Goal: Task Accomplishment & Management: Manage account settings

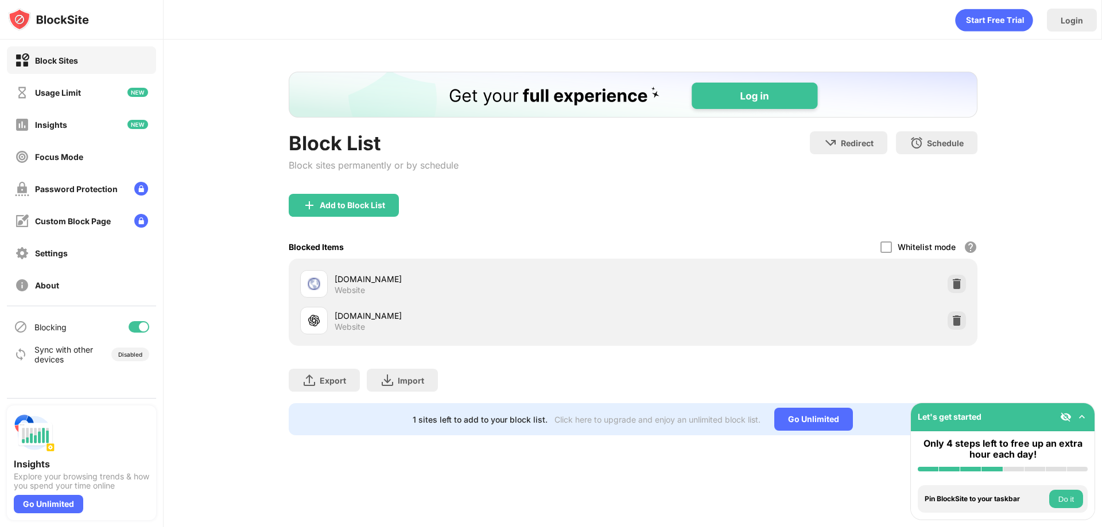
click at [454, 244] on div "Blocked Items Whitelist mode Block all websites except for those in your whitel…" at bounding box center [633, 247] width 689 height 24
click at [891, 247] on div at bounding box center [885, 247] width 11 height 11
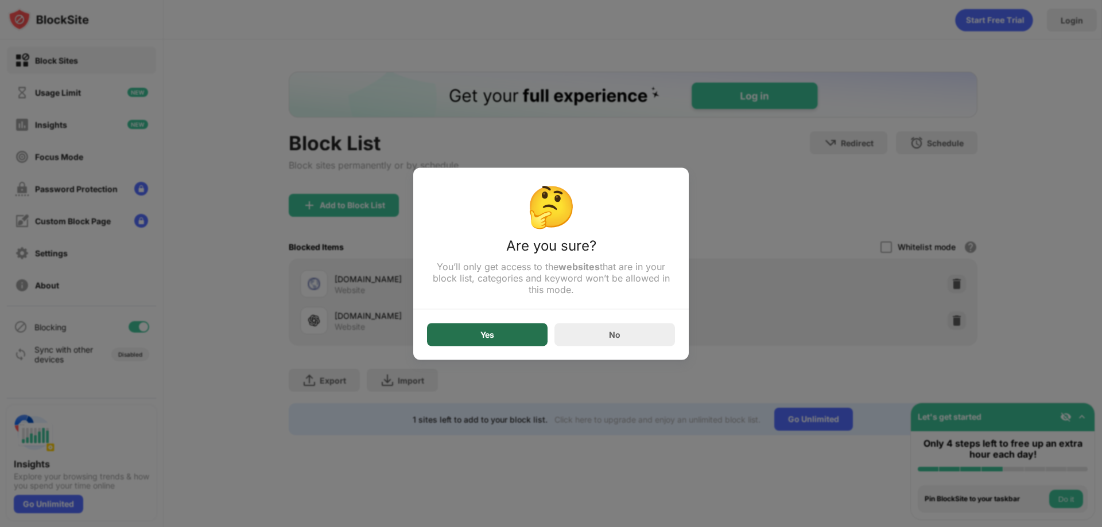
click at [499, 337] on div "Yes" at bounding box center [487, 334] width 120 height 23
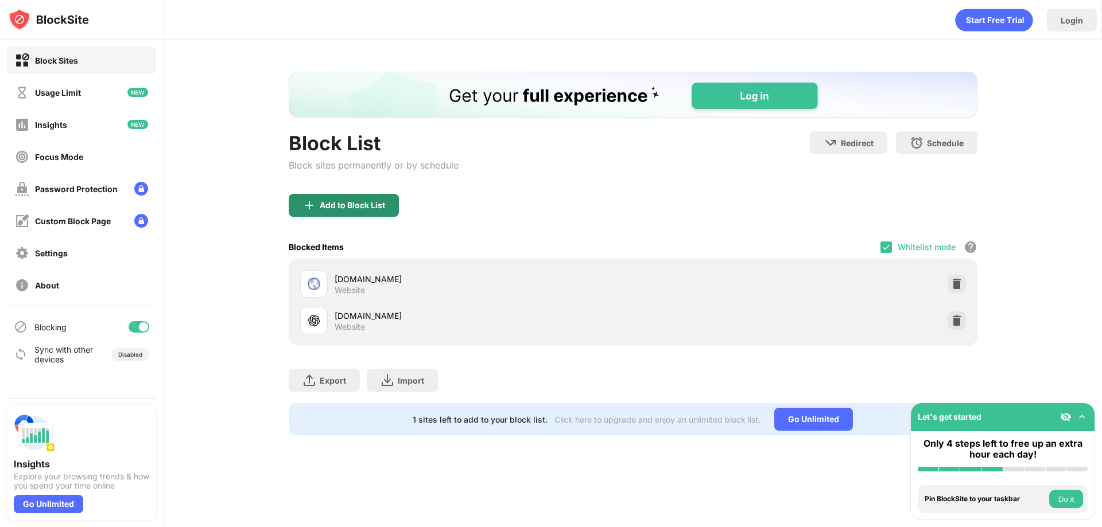
click at [377, 204] on div "Add to Block List" at bounding box center [352, 205] width 65 height 9
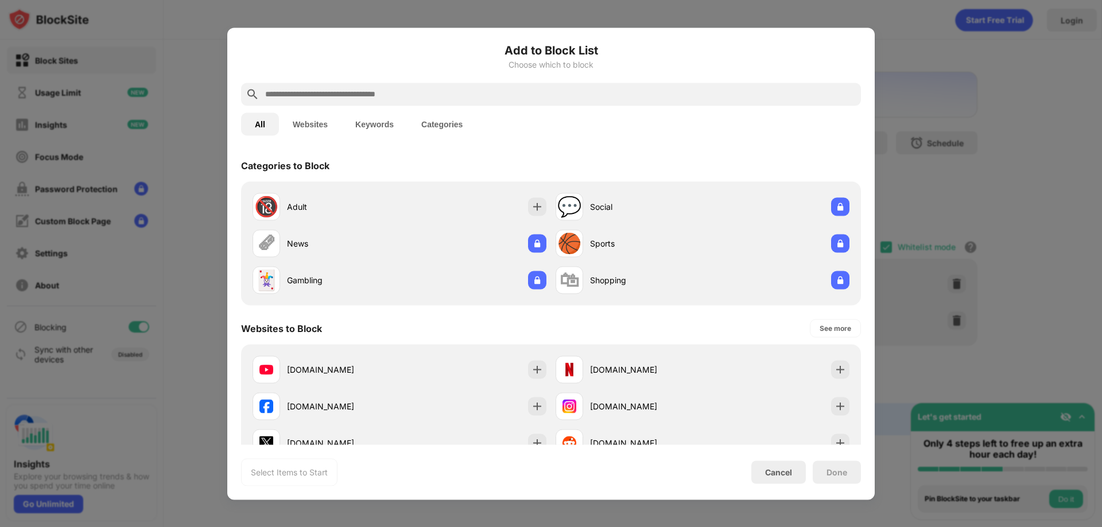
click at [450, 98] on input "text" at bounding box center [560, 94] width 592 height 14
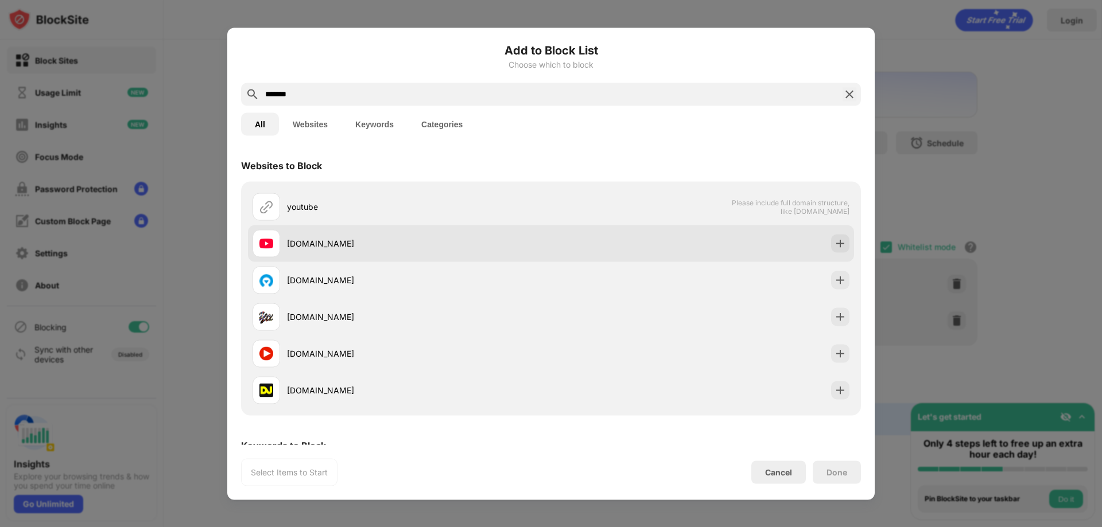
type input "*******"
click at [841, 244] on div "[DOMAIN_NAME]" at bounding box center [551, 243] width 606 height 37
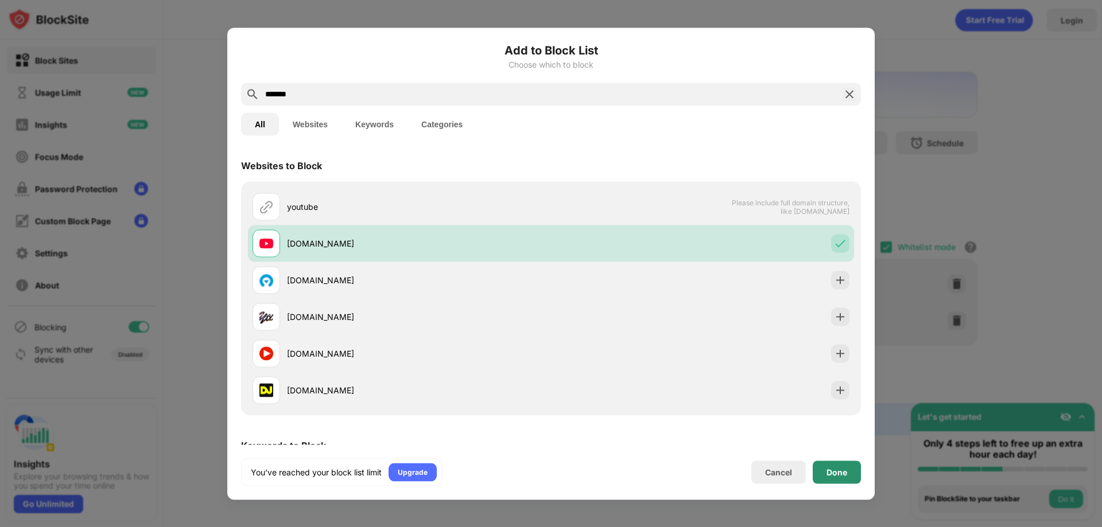
click at [838, 485] on div "You’ve reached your block list limit Upgrade Cancel Done" at bounding box center [551, 472] width 620 height 28
click at [843, 477] on div "Done" at bounding box center [836, 472] width 48 height 23
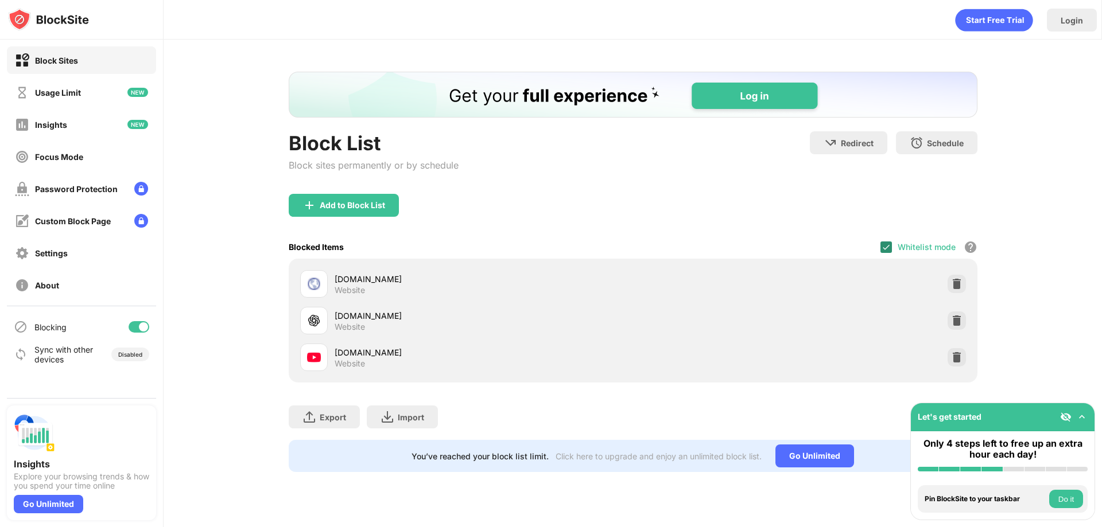
click at [888, 248] on img at bounding box center [885, 247] width 9 height 9
click at [965, 281] on div at bounding box center [956, 284] width 18 height 18
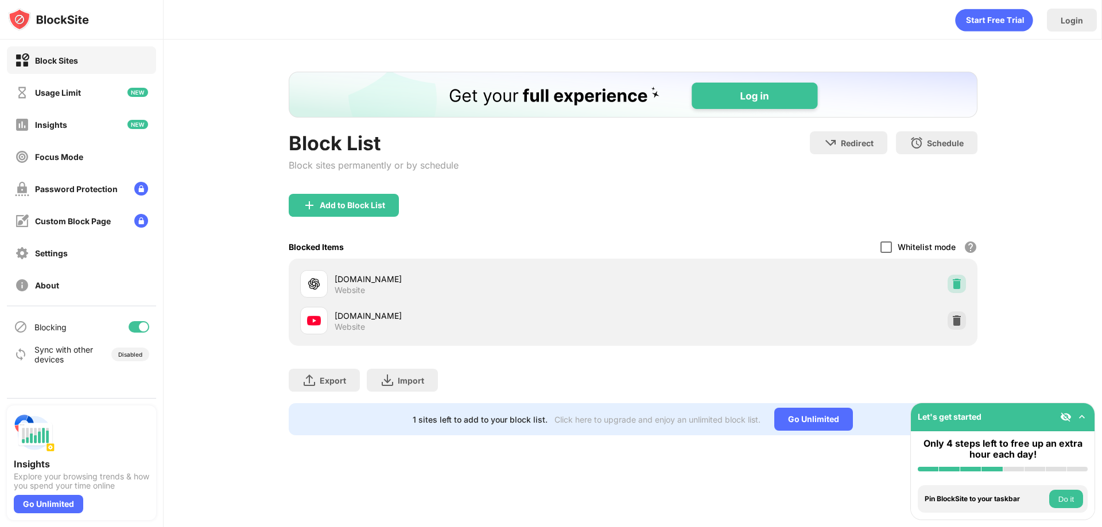
click at [964, 281] on div at bounding box center [956, 284] width 18 height 18
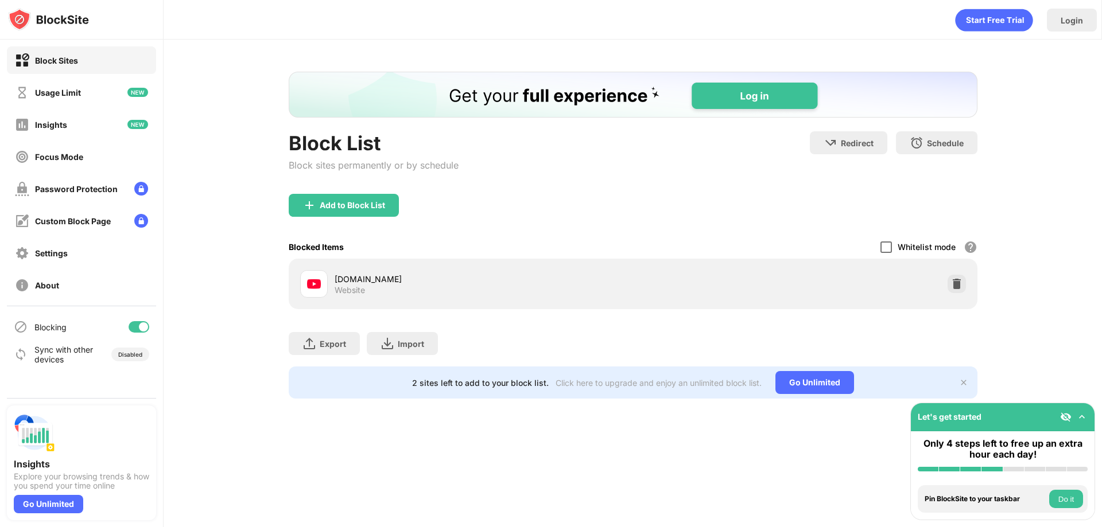
click at [964, 281] on div at bounding box center [956, 284] width 18 height 18
